Goal: Information Seeking & Learning: Learn about a topic

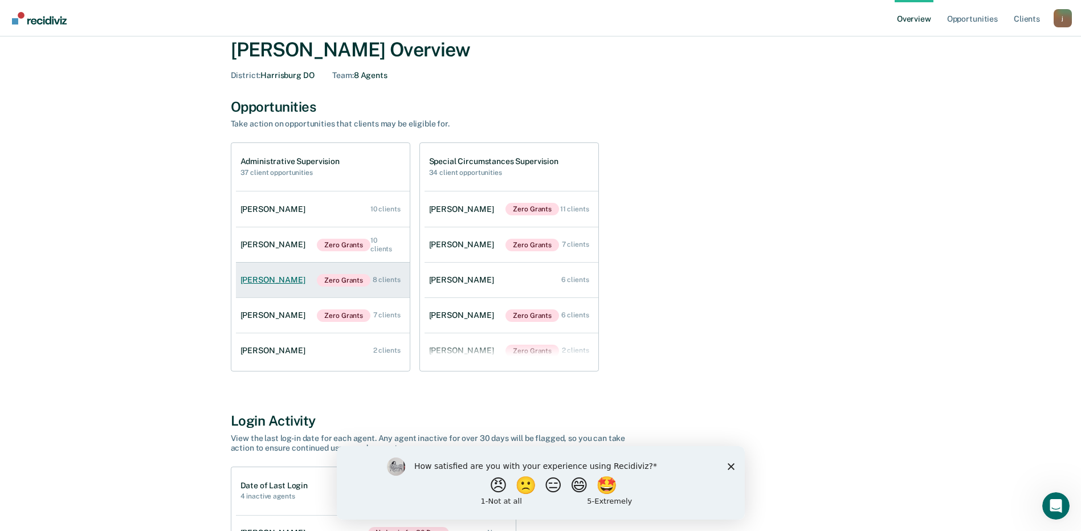
scroll to position [57, 0]
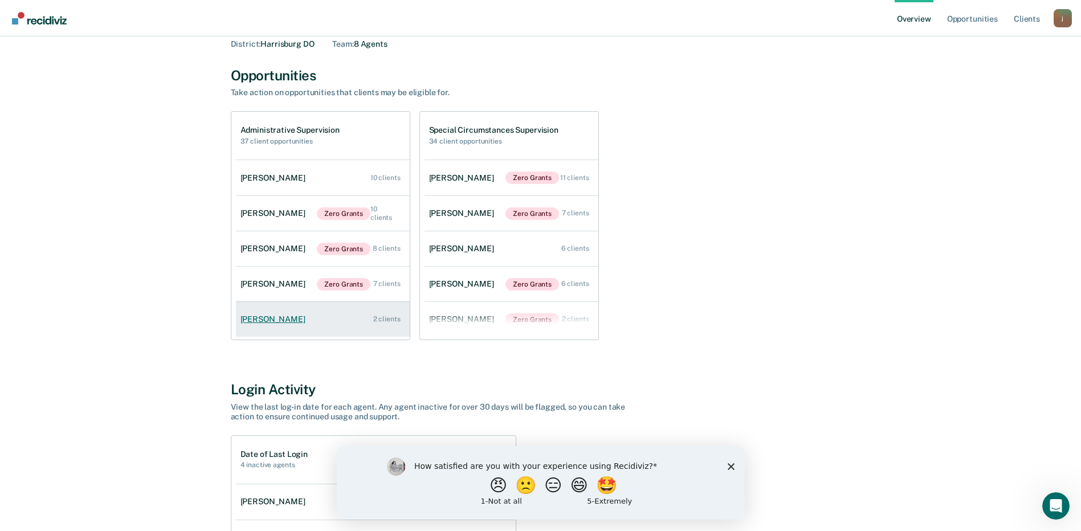
click at [341, 317] on link "[PERSON_NAME] 2 clients" at bounding box center [323, 319] width 174 height 32
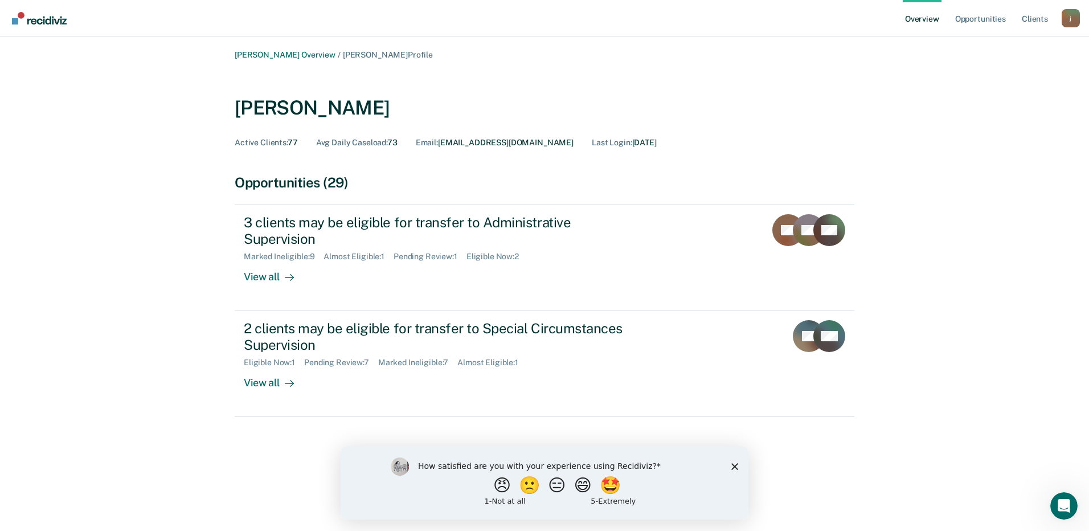
click at [736, 465] on polygon "Close survey" at bounding box center [734, 466] width 7 height 7
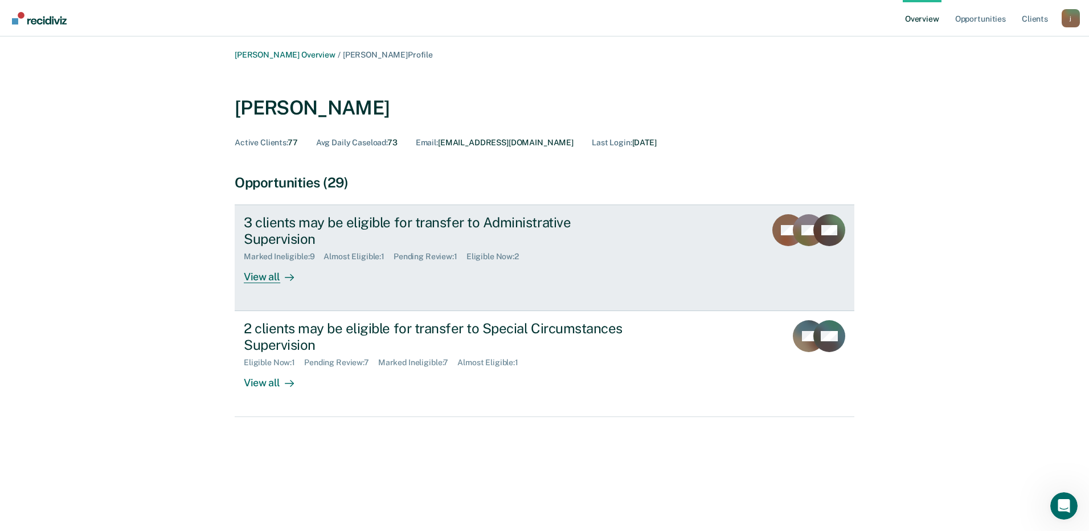
click at [619, 249] on div "3 clients may be eligible for transfer to Administrative Supervision Marked Ine…" at bounding box center [457, 248] width 427 height 69
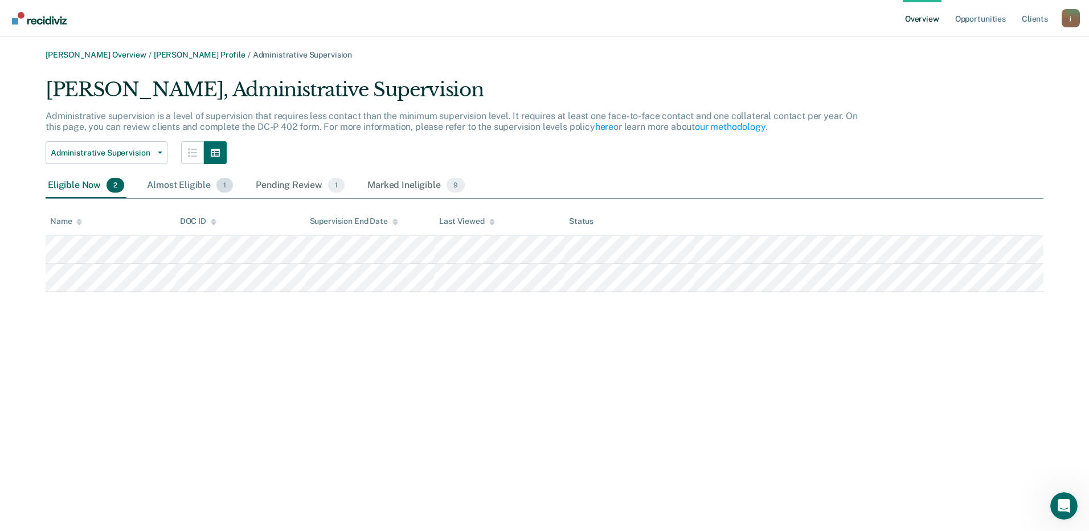
click at [185, 189] on div "Almost Eligible 1" at bounding box center [190, 185] width 91 height 25
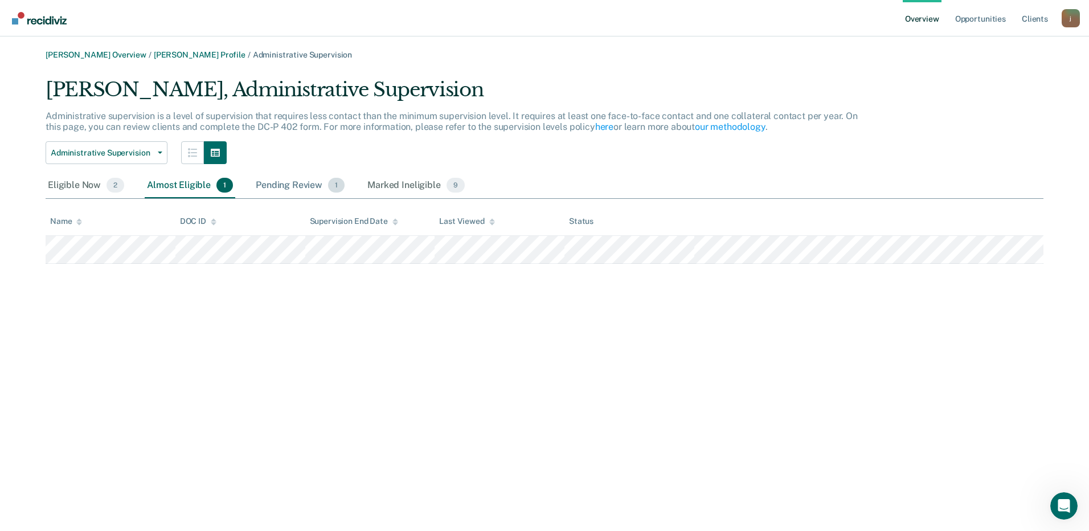
click at [293, 178] on div "Pending Review 1" at bounding box center [299, 185] width 93 height 25
click at [394, 185] on div "Marked Ineligible 9" at bounding box center [416, 185] width 102 height 25
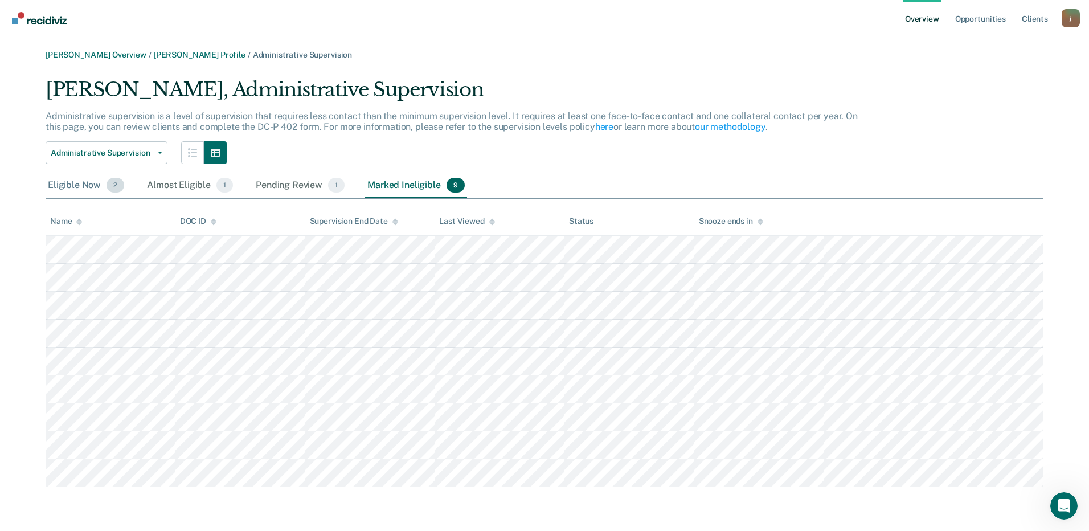
click at [82, 182] on div "Eligible Now 2" at bounding box center [86, 185] width 81 height 25
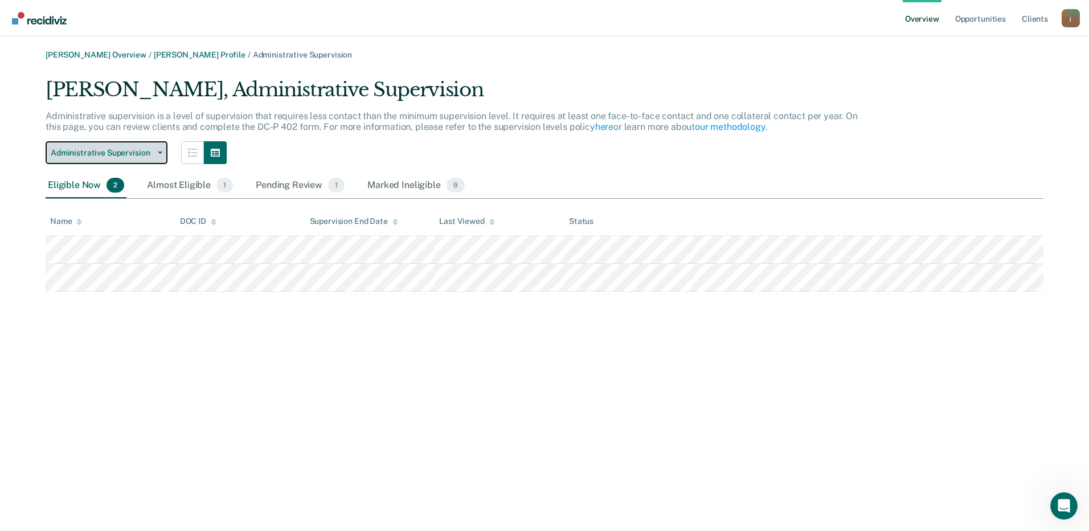
click at [153, 153] on span "button" at bounding box center [157, 153] width 9 height 2
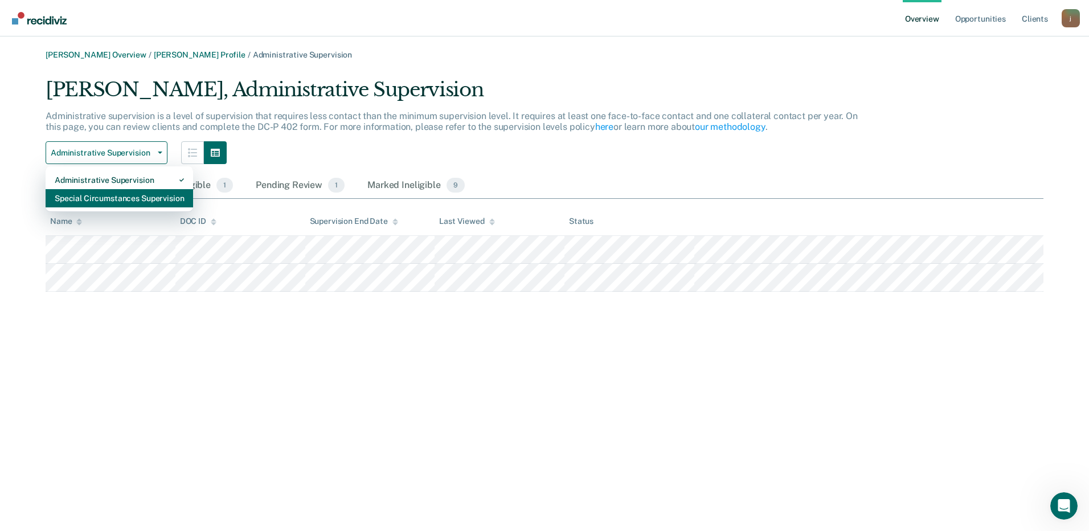
click at [120, 194] on div "Special Circumstances Supervision" at bounding box center [119, 198] width 129 height 18
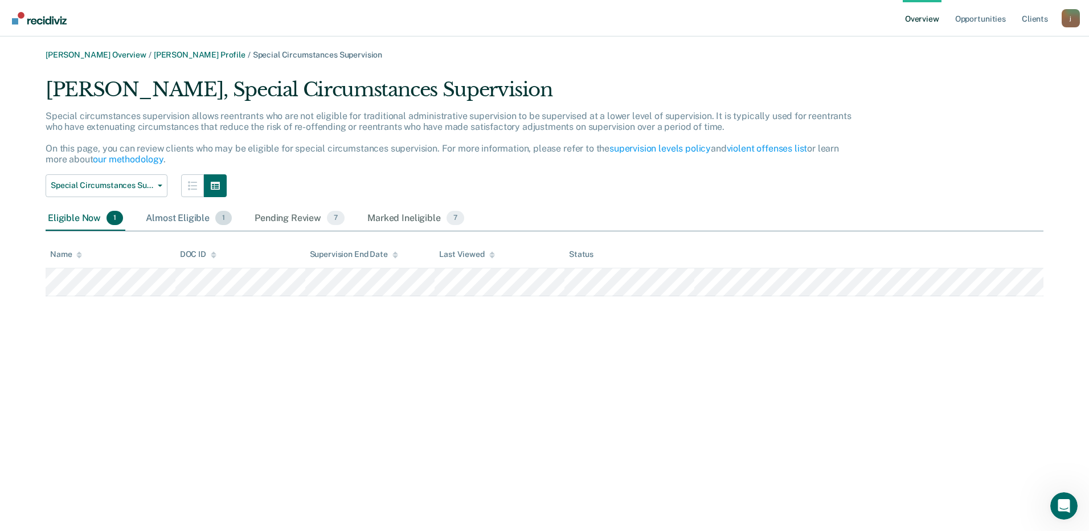
click at [186, 216] on div "Almost Eligible 1" at bounding box center [189, 218] width 91 height 25
click at [297, 218] on div "Pending Review 7" at bounding box center [299, 218] width 95 height 25
